Goal: Find specific page/section: Find specific page/section

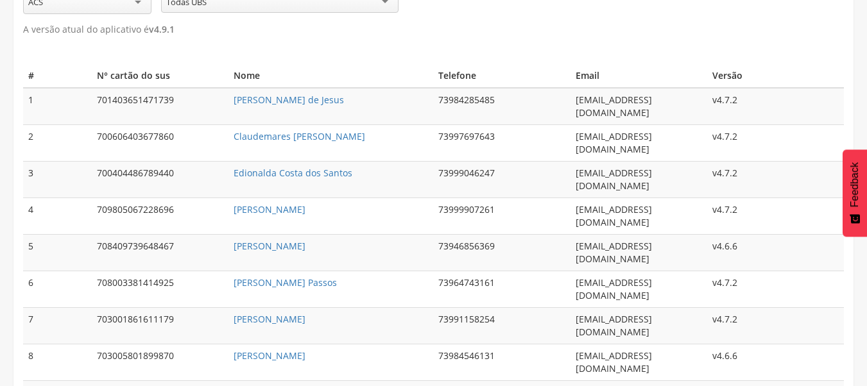
scroll to position [136, 0]
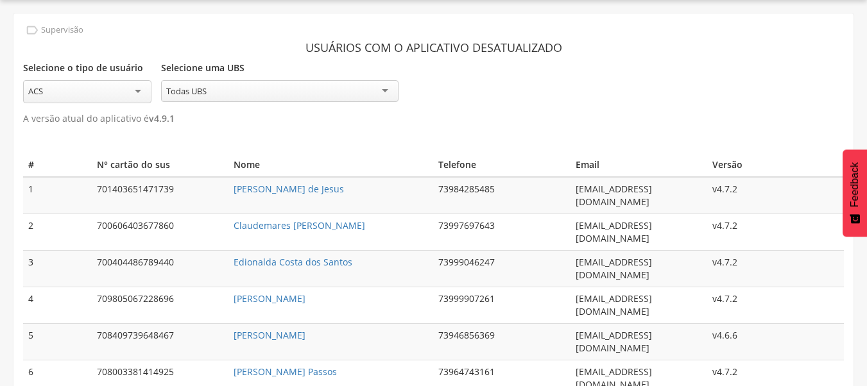
scroll to position [136, 0]
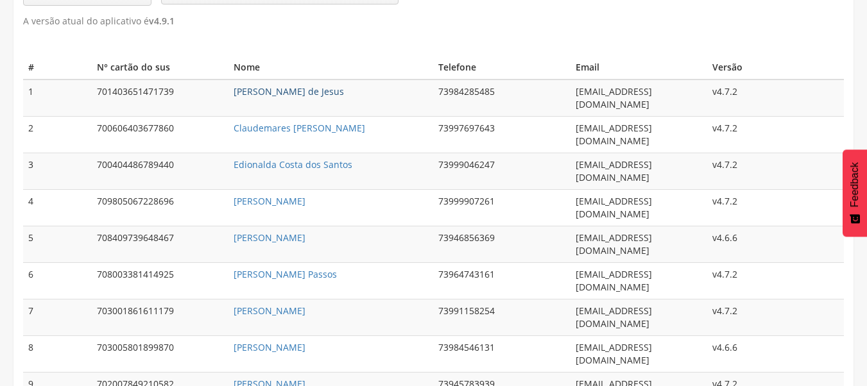
click at [286, 90] on link "Ana Cristina Felis Reis de Jesus" at bounding box center [288, 91] width 110 height 12
type input "**********"
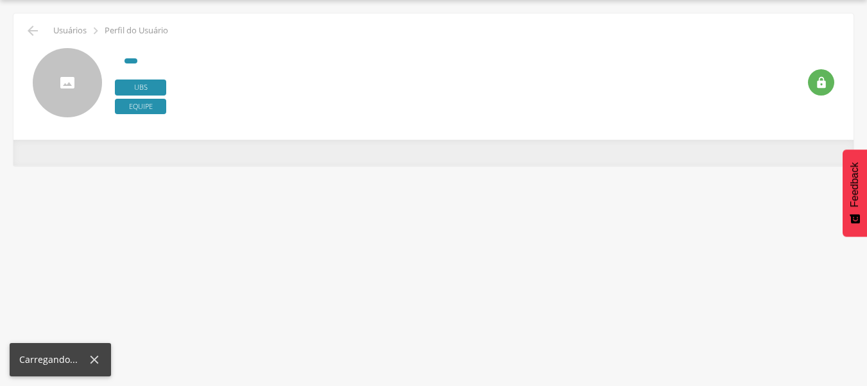
scroll to position [38, 0]
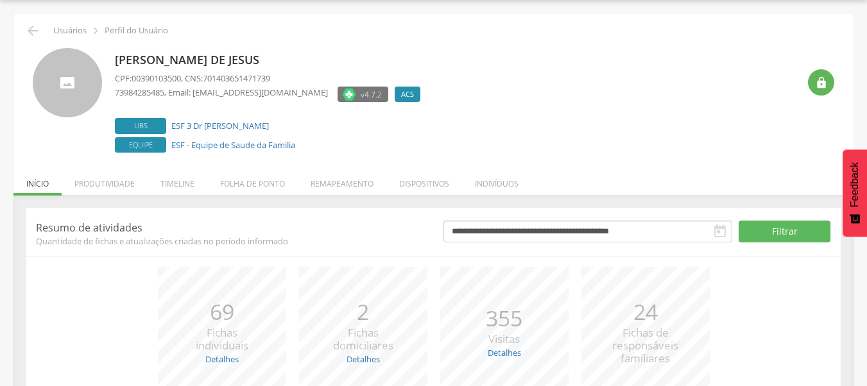
drag, startPoint x: 115, startPoint y: 63, endPoint x: 363, endPoint y: 64, distance: 248.2
click at [363, 64] on p "Ana Cristina Felis Reis de Jesus" at bounding box center [271, 60] width 312 height 17
copy p "Ana Cristina Felis Reis de Jesus"
click at [31, 30] on icon "" at bounding box center [32, 30] width 15 height 15
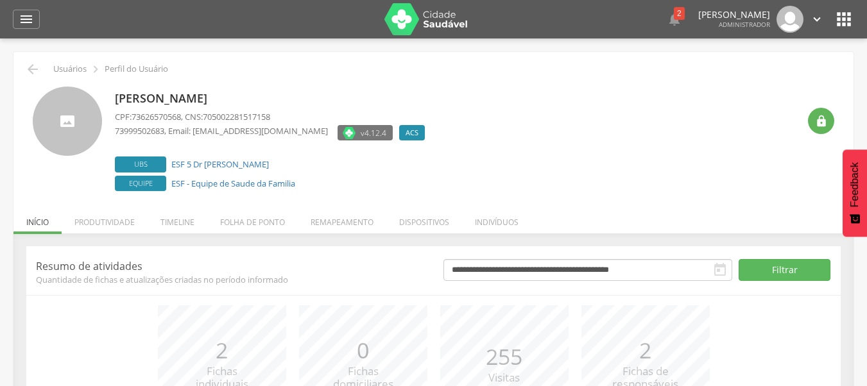
click at [843, 21] on icon "" at bounding box center [843, 19] width 21 height 21
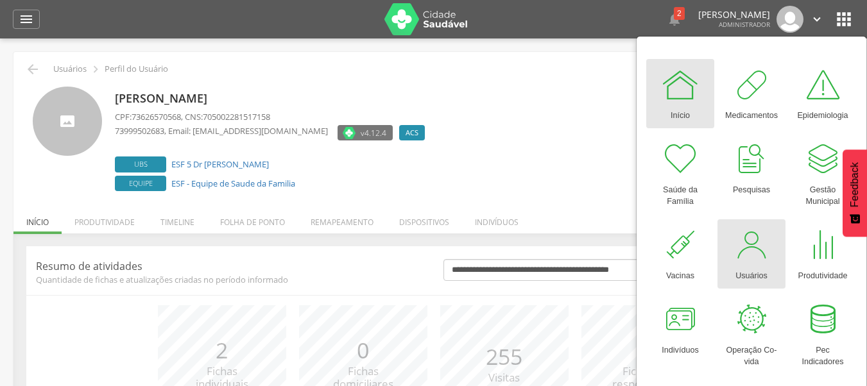
click at [762, 249] on div at bounding box center [751, 245] width 38 height 38
